Goal: Task Accomplishment & Management: Manage account settings

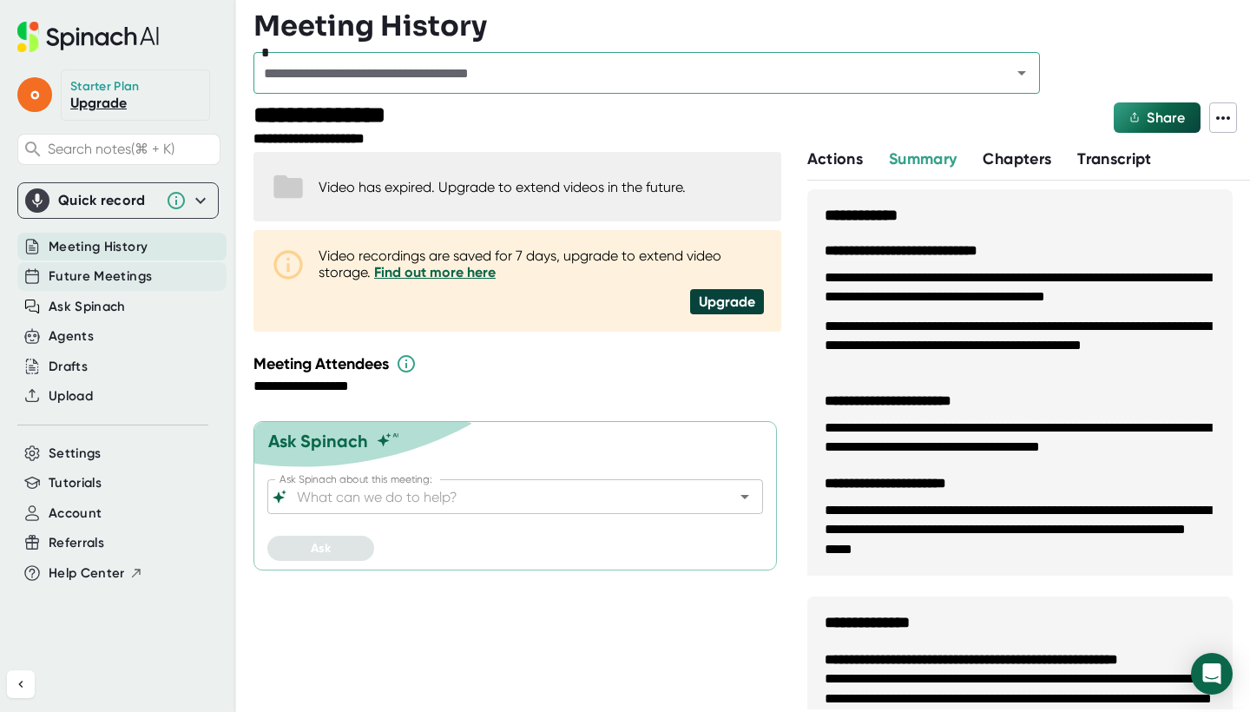
click at [141, 273] on span "Future Meetings" at bounding box center [100, 277] width 103 height 20
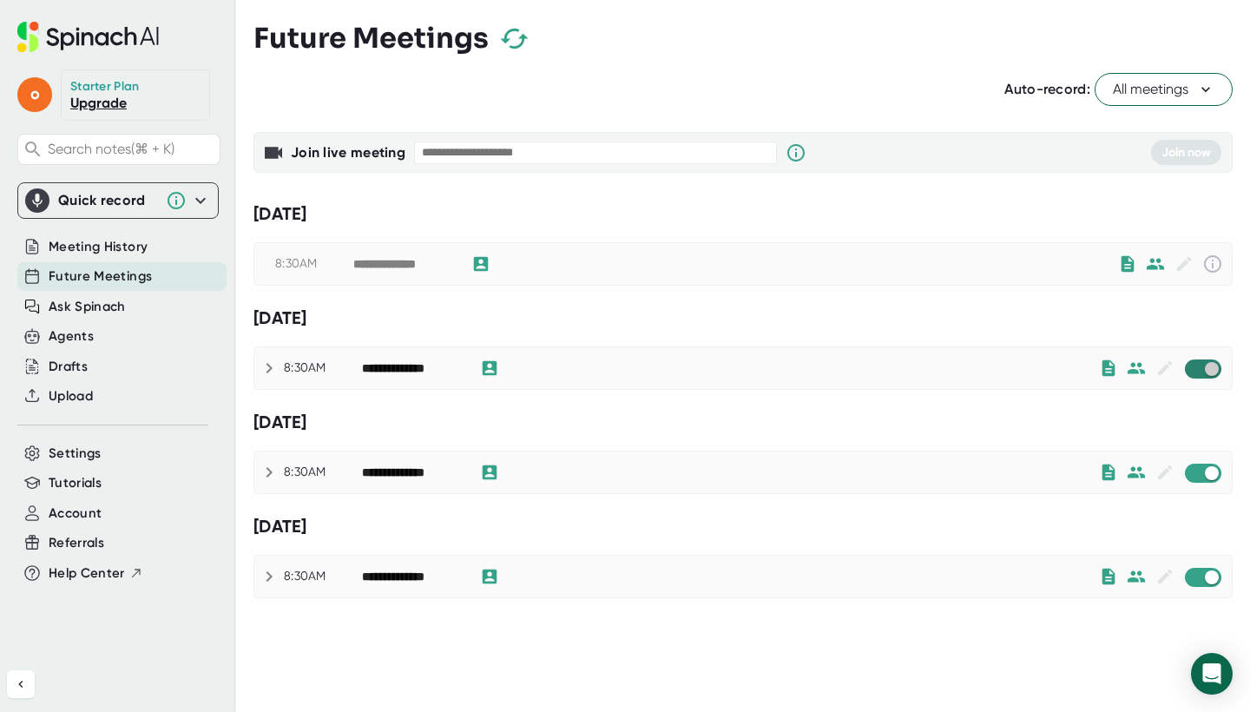
click at [1207, 364] on input "checkbox" at bounding box center [1211, 369] width 49 height 16
checkbox input "true"
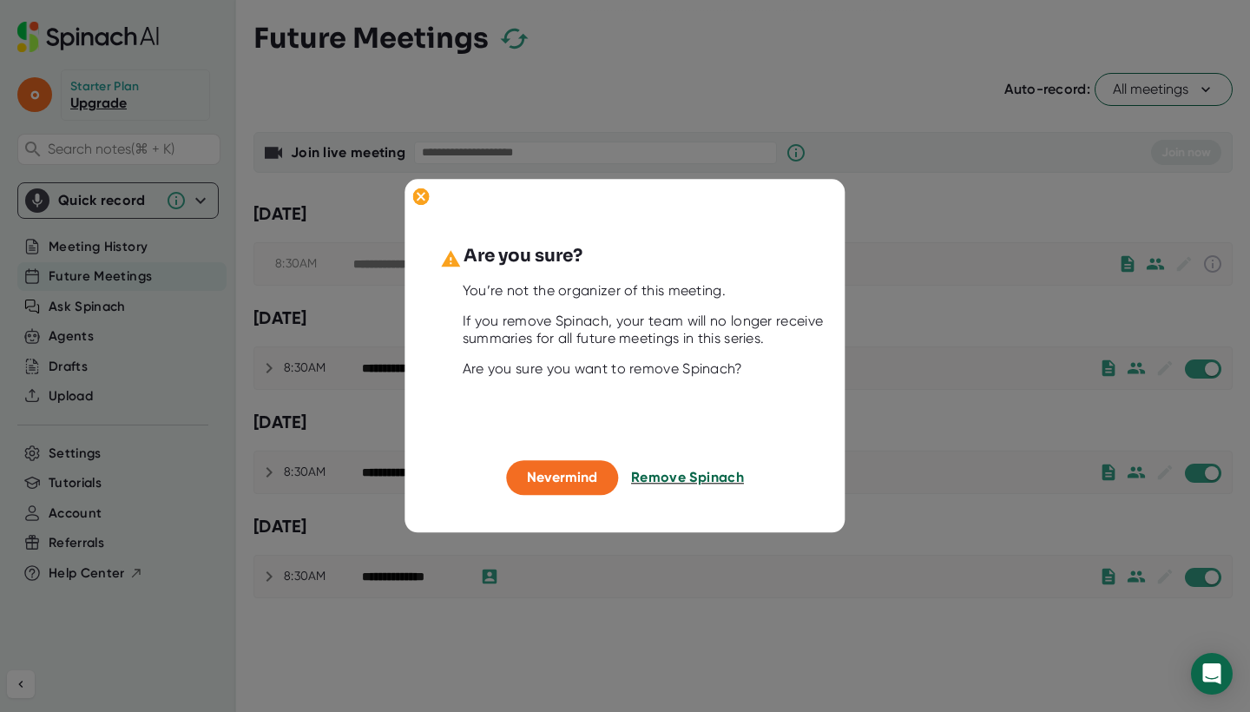
click at [697, 474] on span "Remove Spinach" at bounding box center [687, 477] width 113 height 16
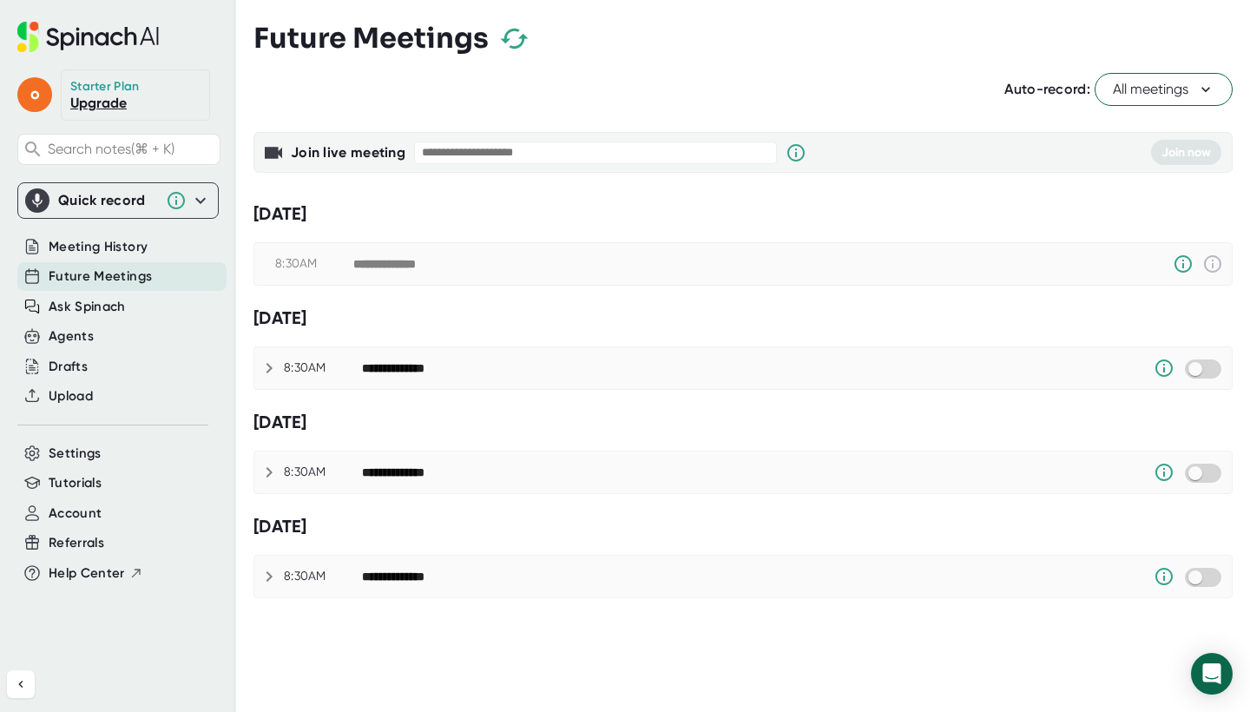
click at [1177, 82] on span "All meetings" at bounding box center [1164, 89] width 102 height 21
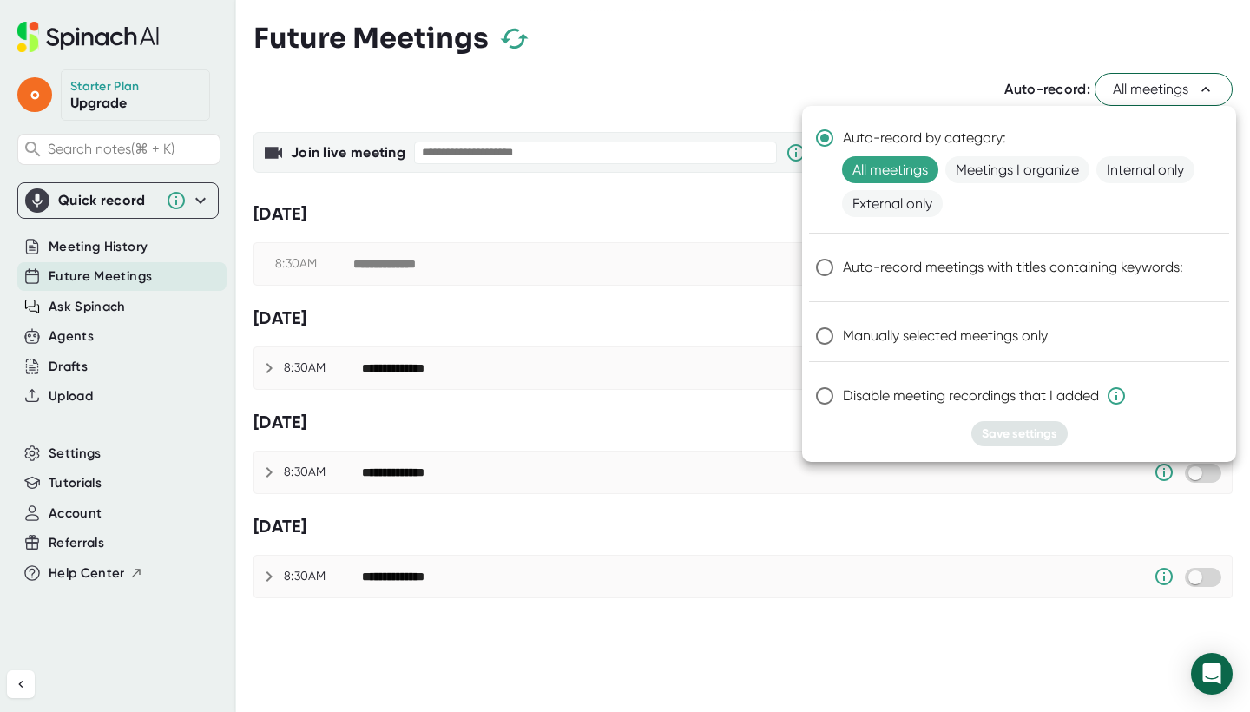
click at [828, 395] on input "Disable meeting recordings that I added" at bounding box center [825, 396] width 36 height 36
radio input "true"
click at [1025, 426] on span "Save settings" at bounding box center [1020, 433] width 76 height 15
radio input "true"
